Goal: Check status: Check status

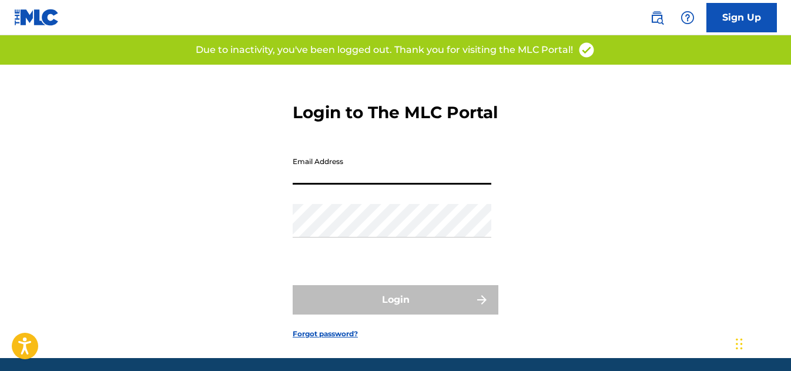
click at [309, 185] on input "Email Address" at bounding box center [392, 168] width 199 height 34
type input "[EMAIL_ADDRESS][DOMAIN_NAME]"
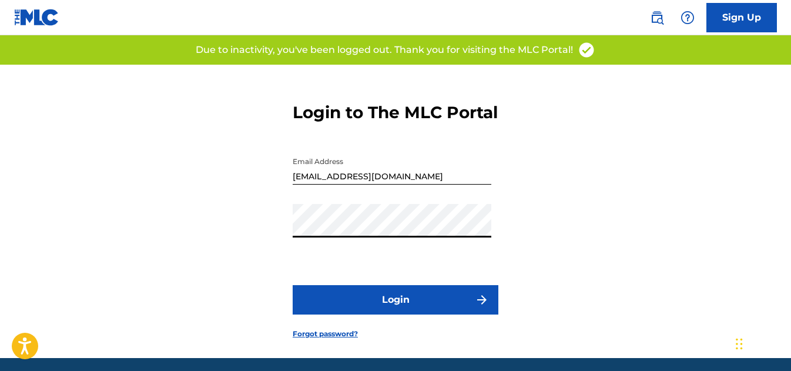
click at [372, 315] on button "Login" at bounding box center [396, 299] width 206 height 29
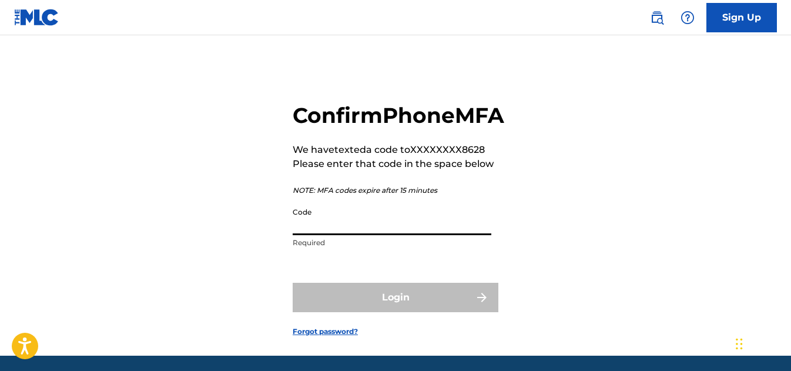
click at [316, 235] on input "Code" at bounding box center [392, 219] width 199 height 34
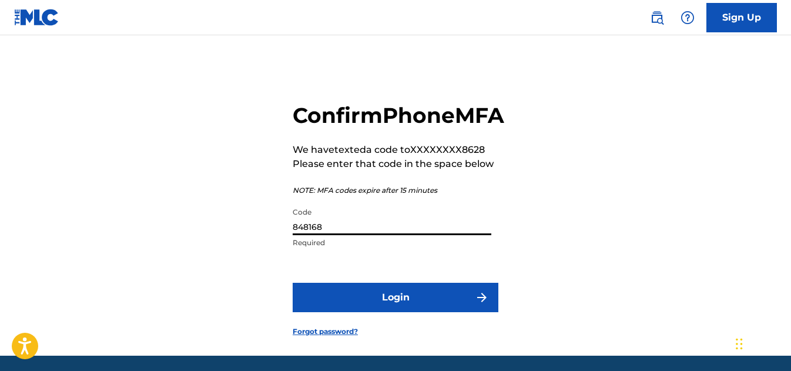
type input "848168"
click at [383, 312] on button "Login" at bounding box center [396, 297] width 206 height 29
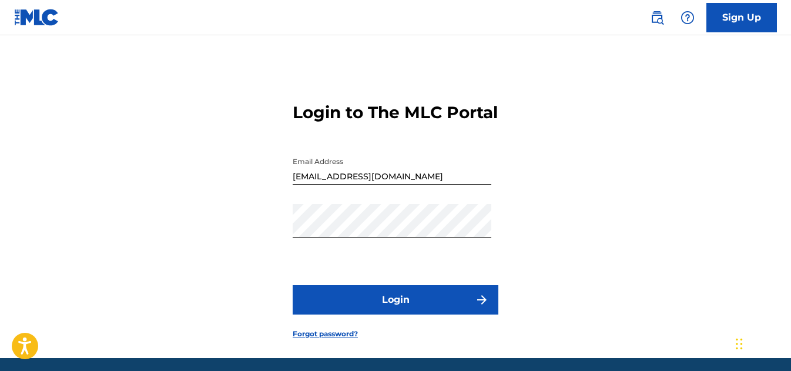
click at [406, 315] on button "Login" at bounding box center [396, 299] width 206 height 29
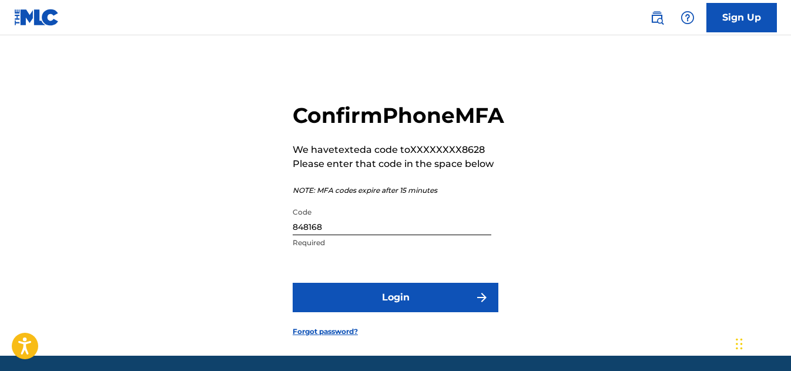
click at [409, 312] on button "Login" at bounding box center [396, 297] width 206 height 29
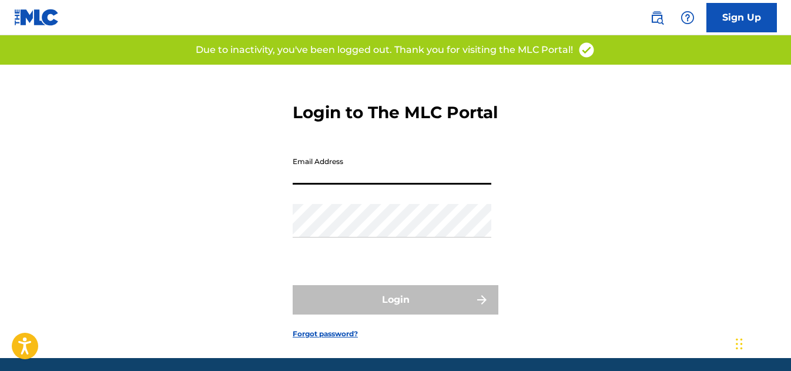
click at [374, 185] on input "Email Address" at bounding box center [392, 168] width 199 height 34
type input "[EMAIL_ADDRESS][DOMAIN_NAME]"
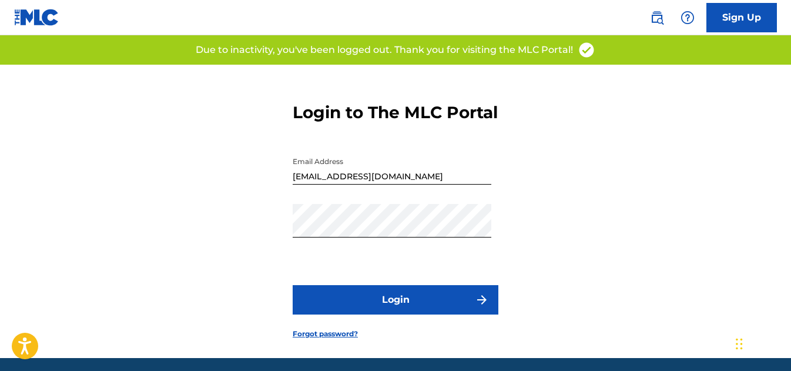
click at [411, 313] on button "Login" at bounding box center [396, 299] width 206 height 29
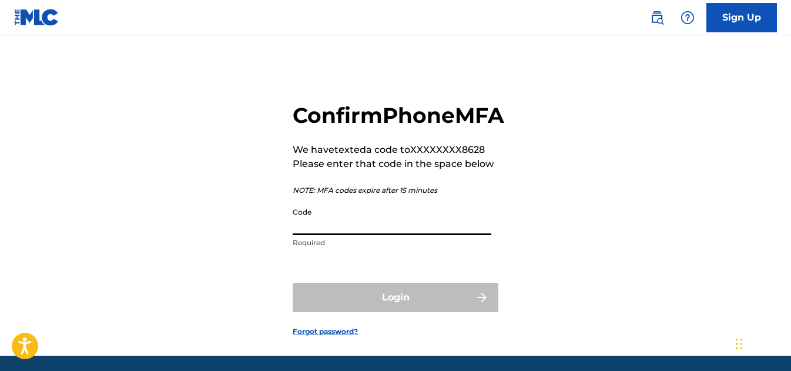
click at [410, 235] on input "Code" at bounding box center [392, 219] width 199 height 34
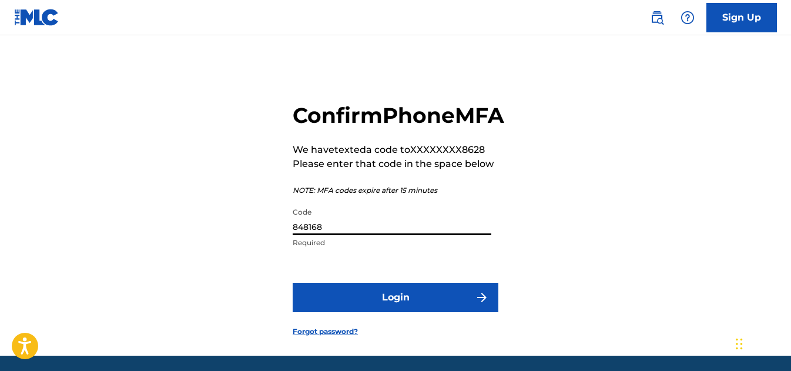
type input "848168"
click at [372, 312] on button "Login" at bounding box center [396, 297] width 206 height 29
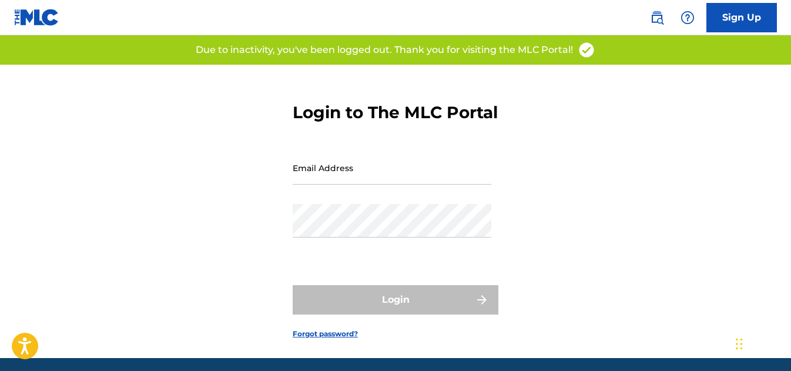
click at [321, 185] on input "Email Address" at bounding box center [392, 168] width 199 height 34
type input "[EMAIL_ADDRESS][DOMAIN_NAME]"
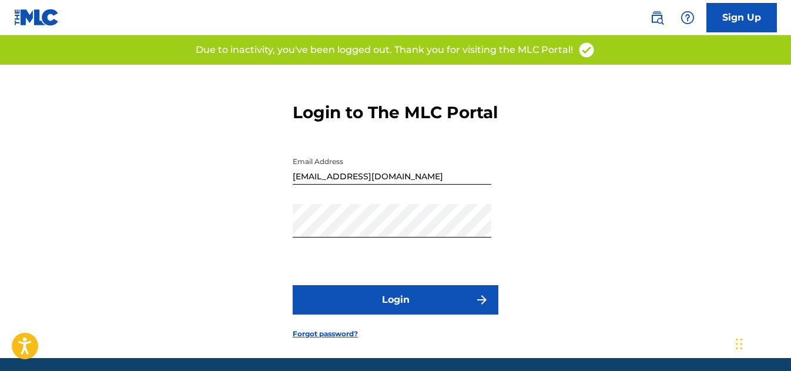
click at [405, 310] on button "Login" at bounding box center [396, 299] width 206 height 29
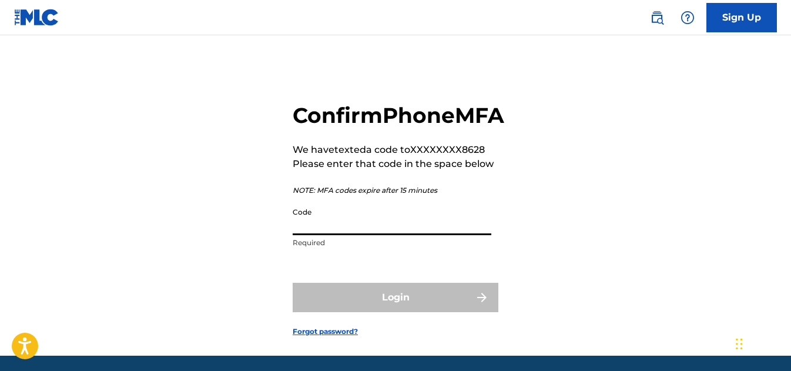
click at [326, 235] on input "Code" at bounding box center [392, 219] width 199 height 34
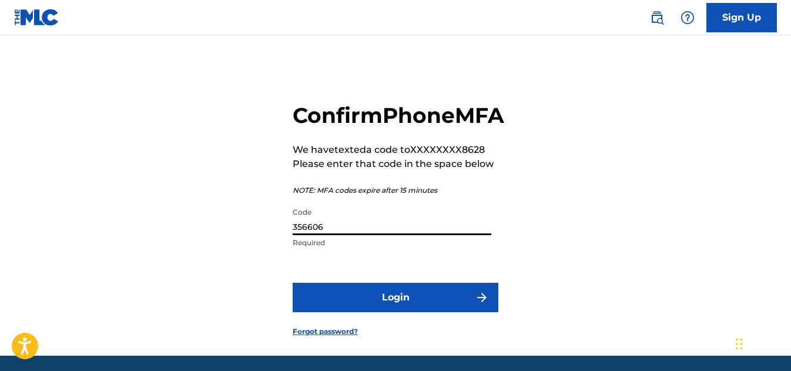
type input "356606"
click at [325, 312] on button "Login" at bounding box center [396, 297] width 206 height 29
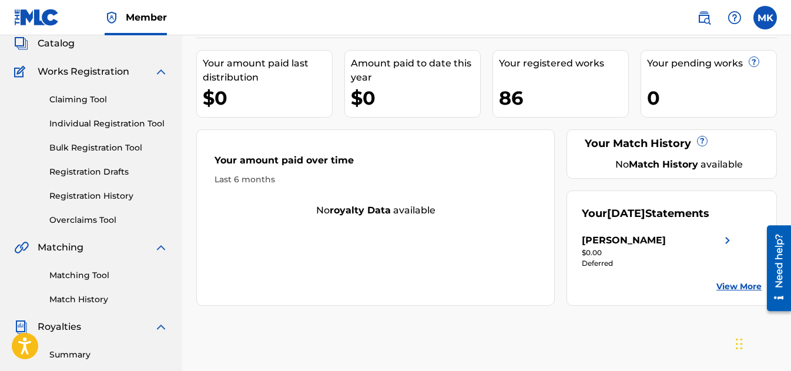
scroll to position [83, 0]
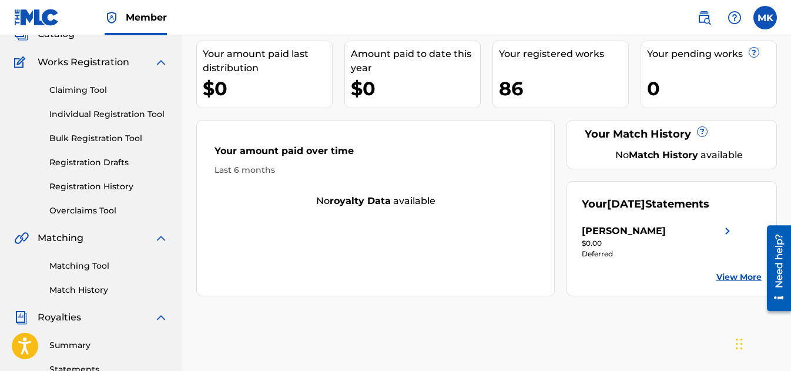
click at [98, 189] on link "Registration History" at bounding box center [108, 187] width 119 height 12
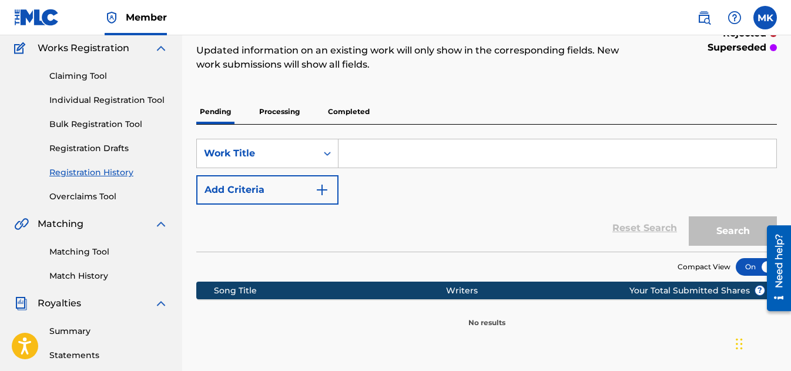
scroll to position [8, 0]
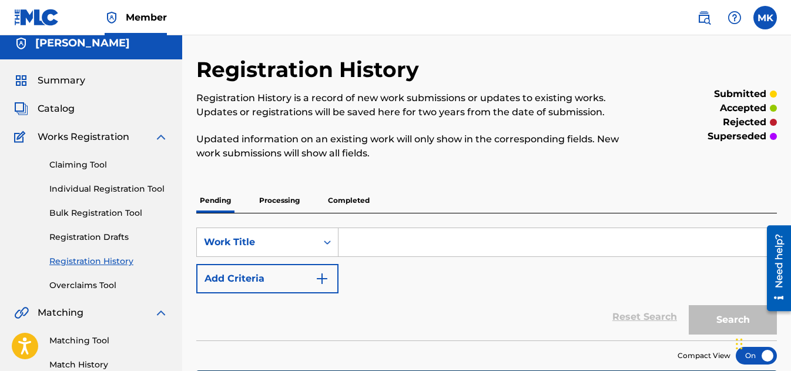
click at [356, 200] on p "Completed" at bounding box center [349, 200] width 49 height 25
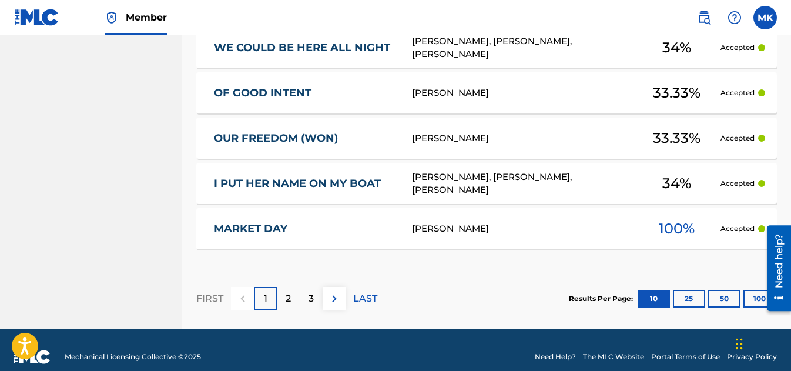
scroll to position [662, 0]
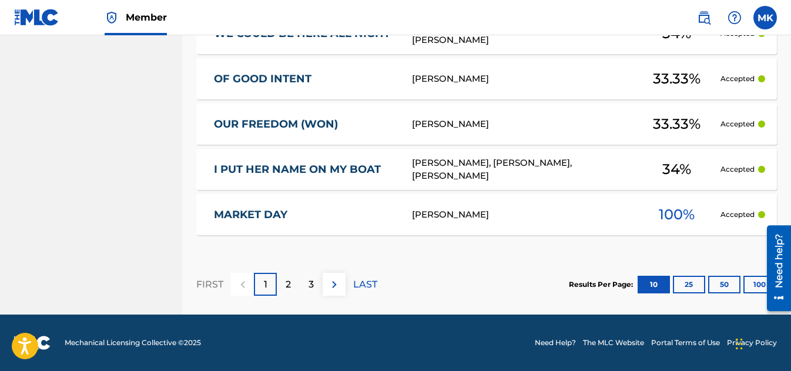
click at [295, 289] on div "2" at bounding box center [288, 284] width 23 height 23
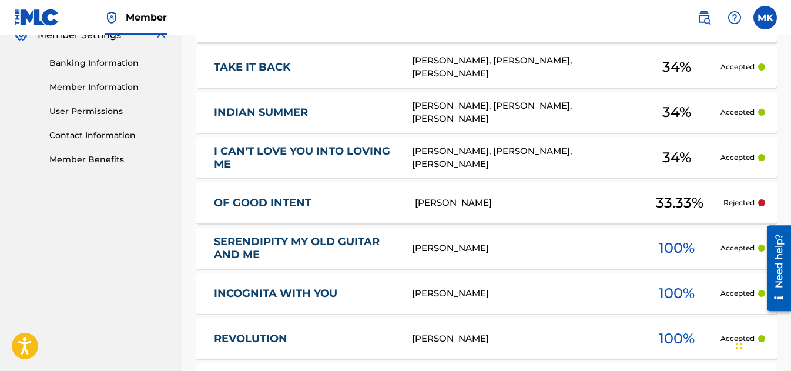
scroll to position [492, 0]
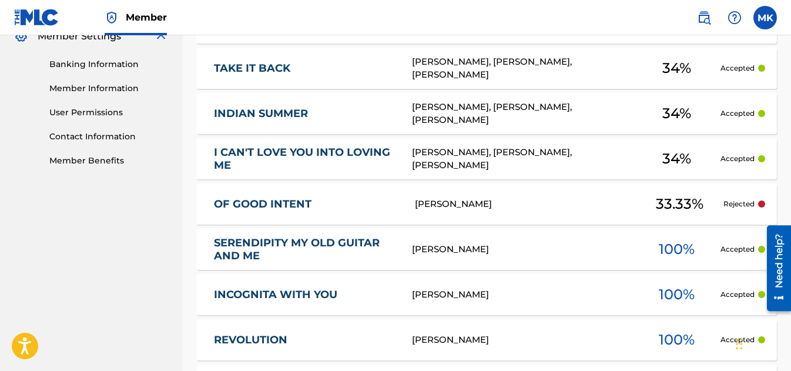
click at [566, 104] on div "MAUREEN KAISER, WILLIAM W RAMBEAUX, SHERRIE VERONICA KRENN" at bounding box center [522, 114] width 220 height 26
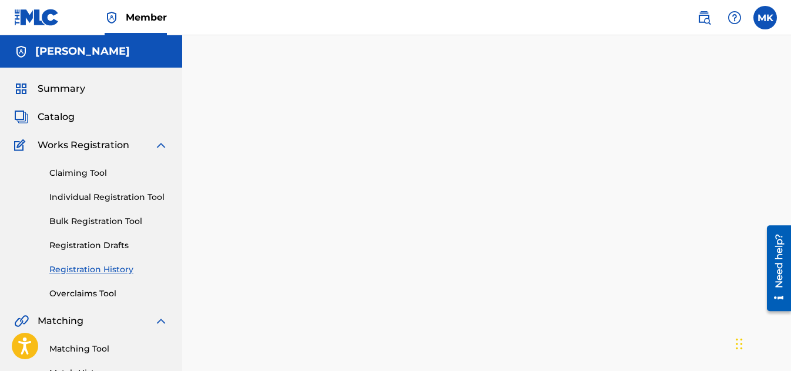
click at [566, 104] on div at bounding box center [486, 369] width 609 height 608
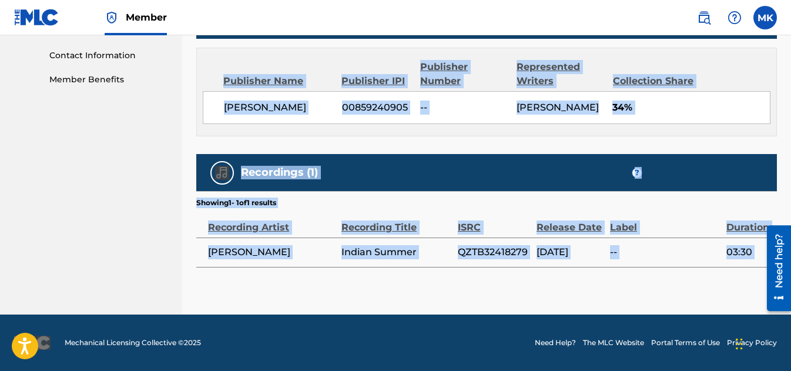
scroll to position [587, 0]
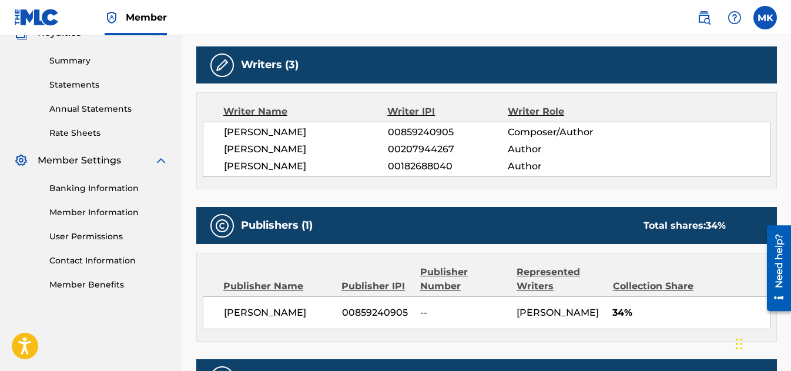
scroll to position [343, 0]
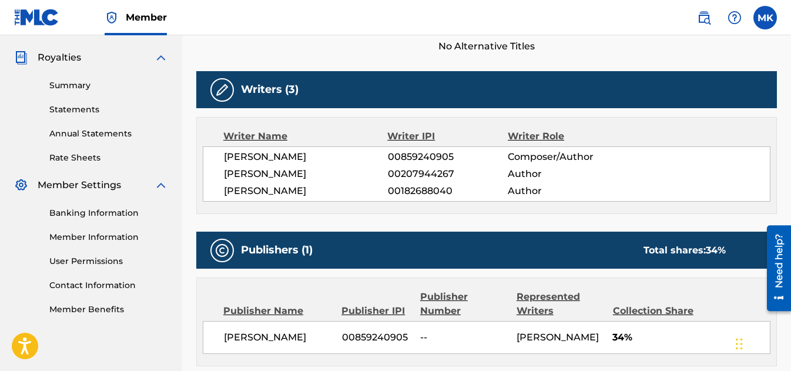
click at [316, 167] on span "WILLIAM W RAMBEAUX" at bounding box center [306, 174] width 164 height 14
click at [315, 172] on span "WILLIAM W RAMBEAUX" at bounding box center [306, 174] width 164 height 14
copy span "RAMBEAUX"
